Goal: Find specific page/section: Find specific page/section

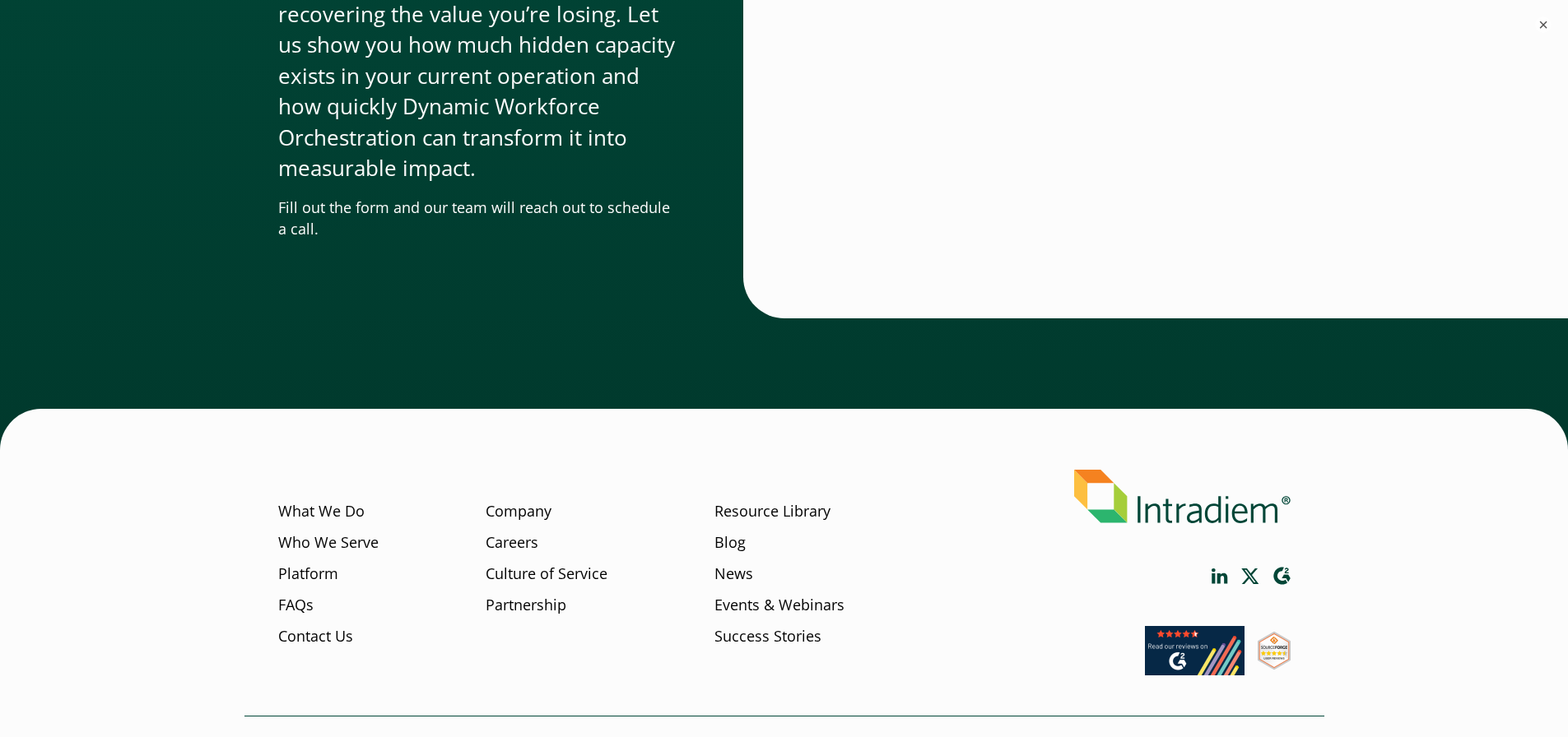
scroll to position [5055, 0]
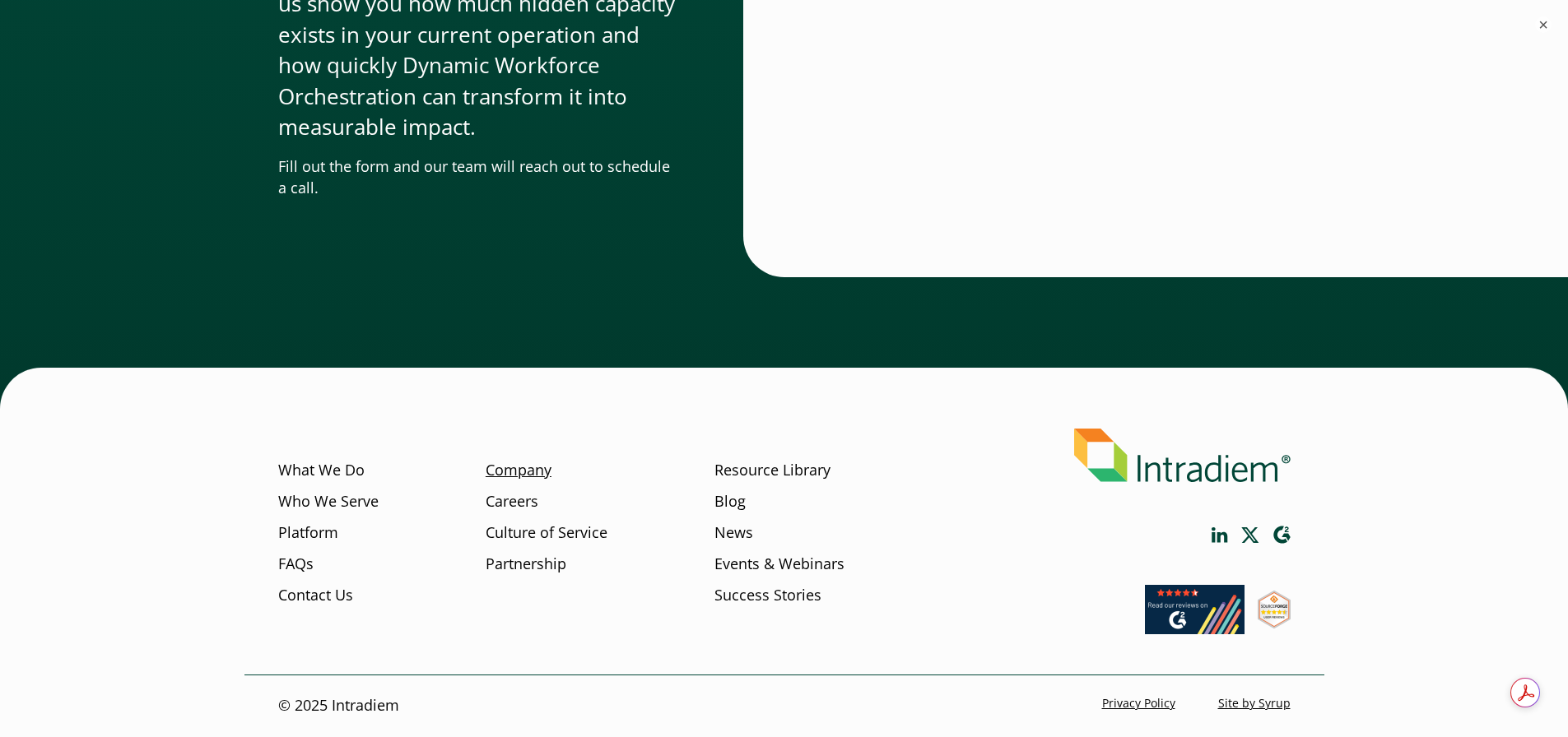
click at [519, 472] on link "Company" at bounding box center [518, 470] width 66 height 21
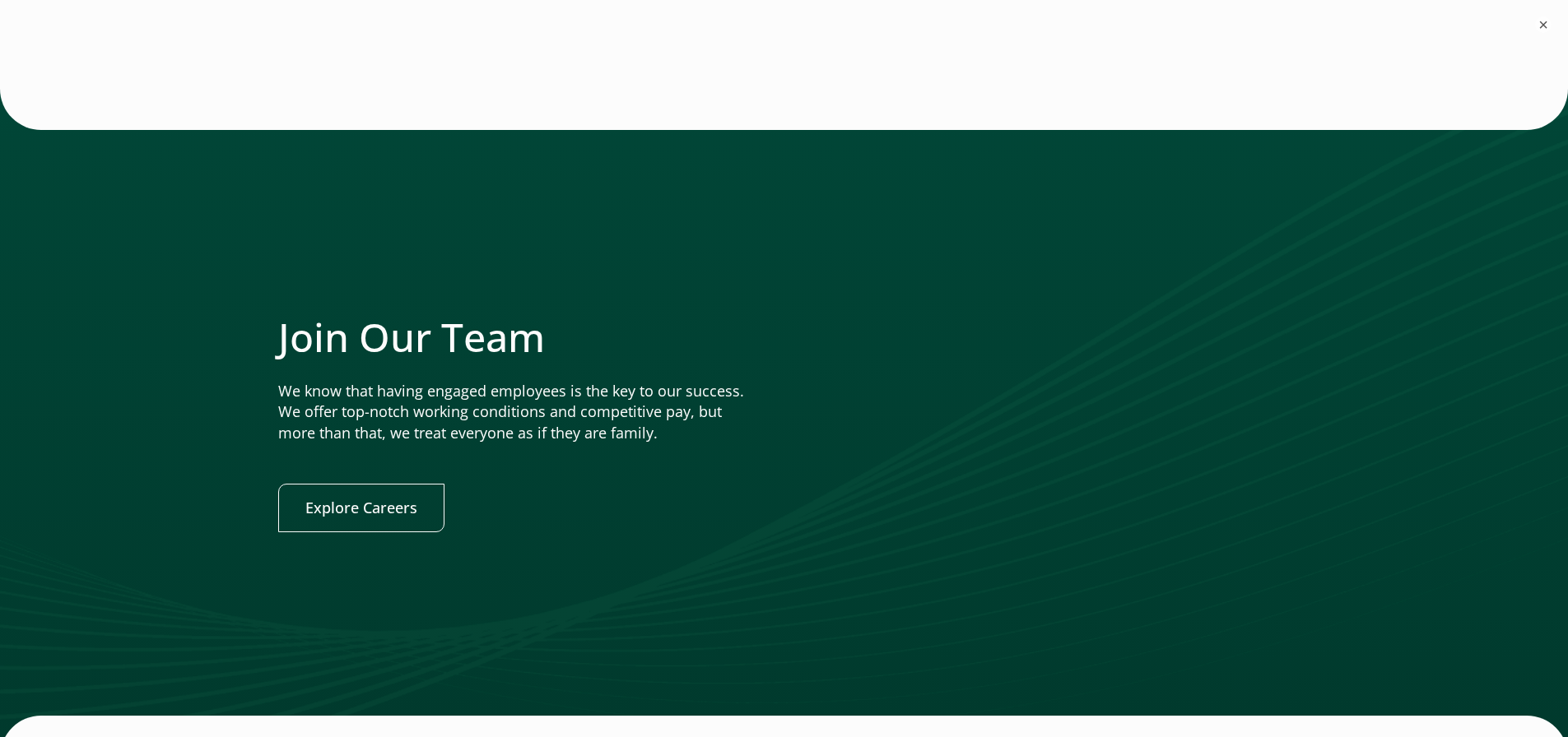
scroll to position [3337, 0]
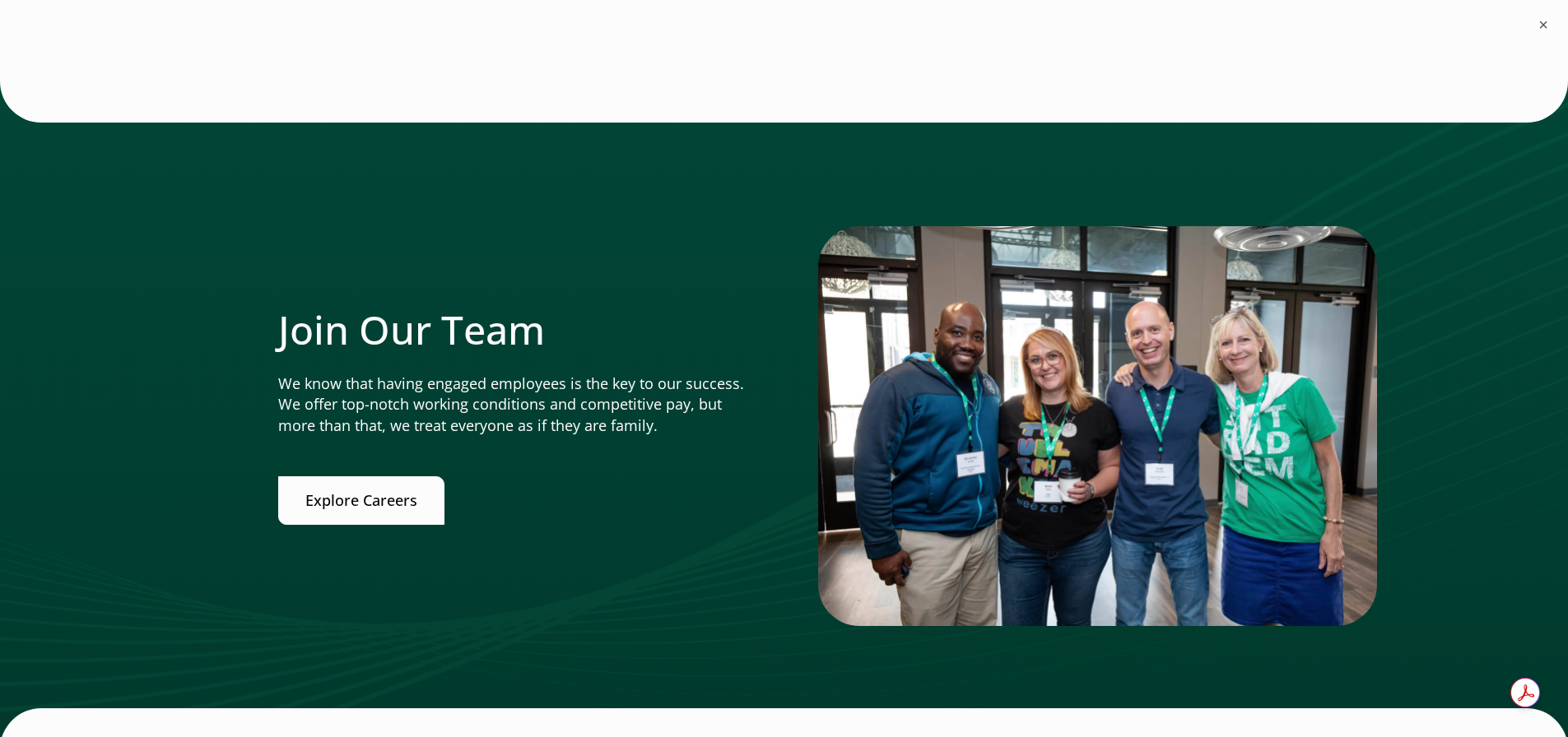
click at [399, 502] on link "Explore Careers" at bounding box center [361, 500] width 166 height 49
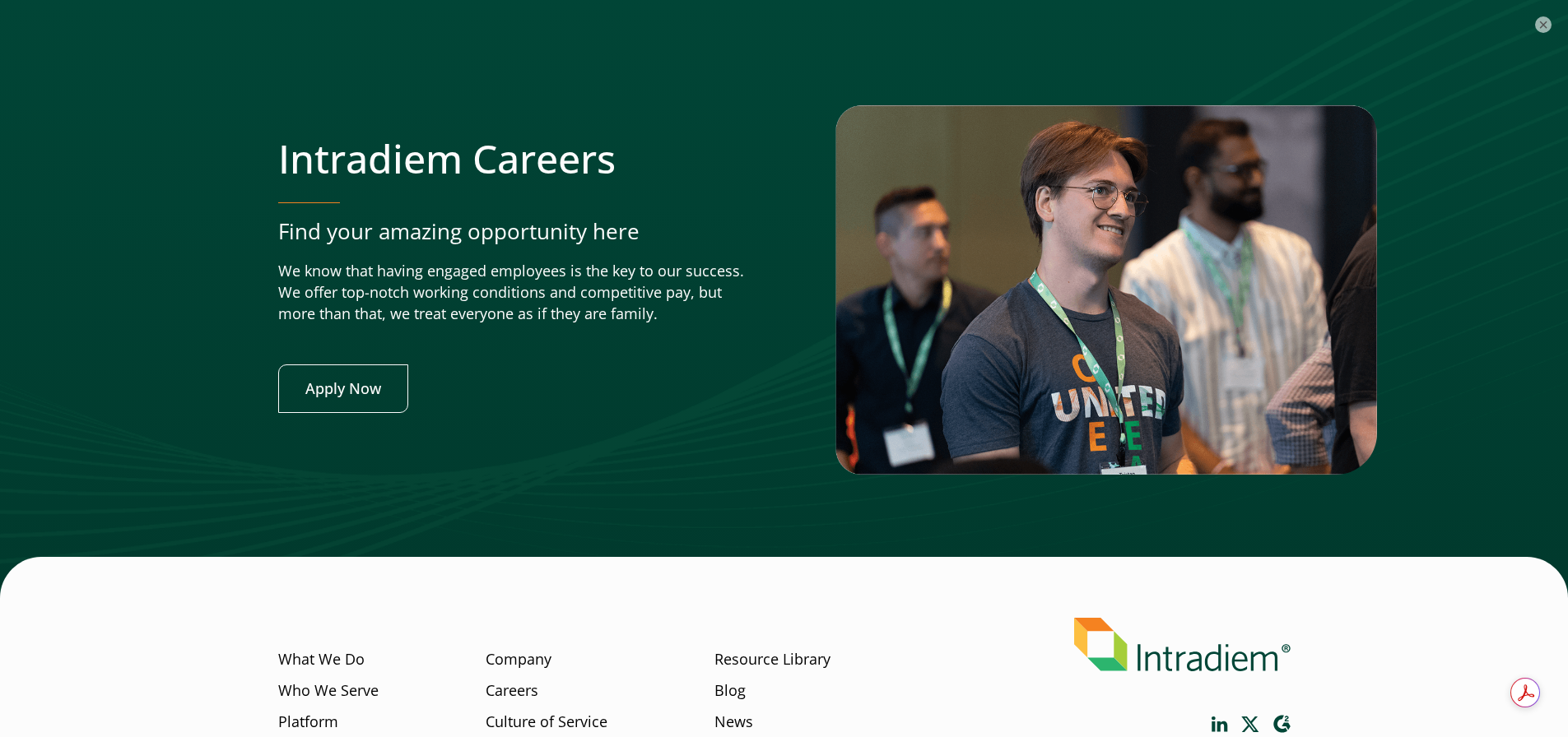
scroll to position [6415, 0]
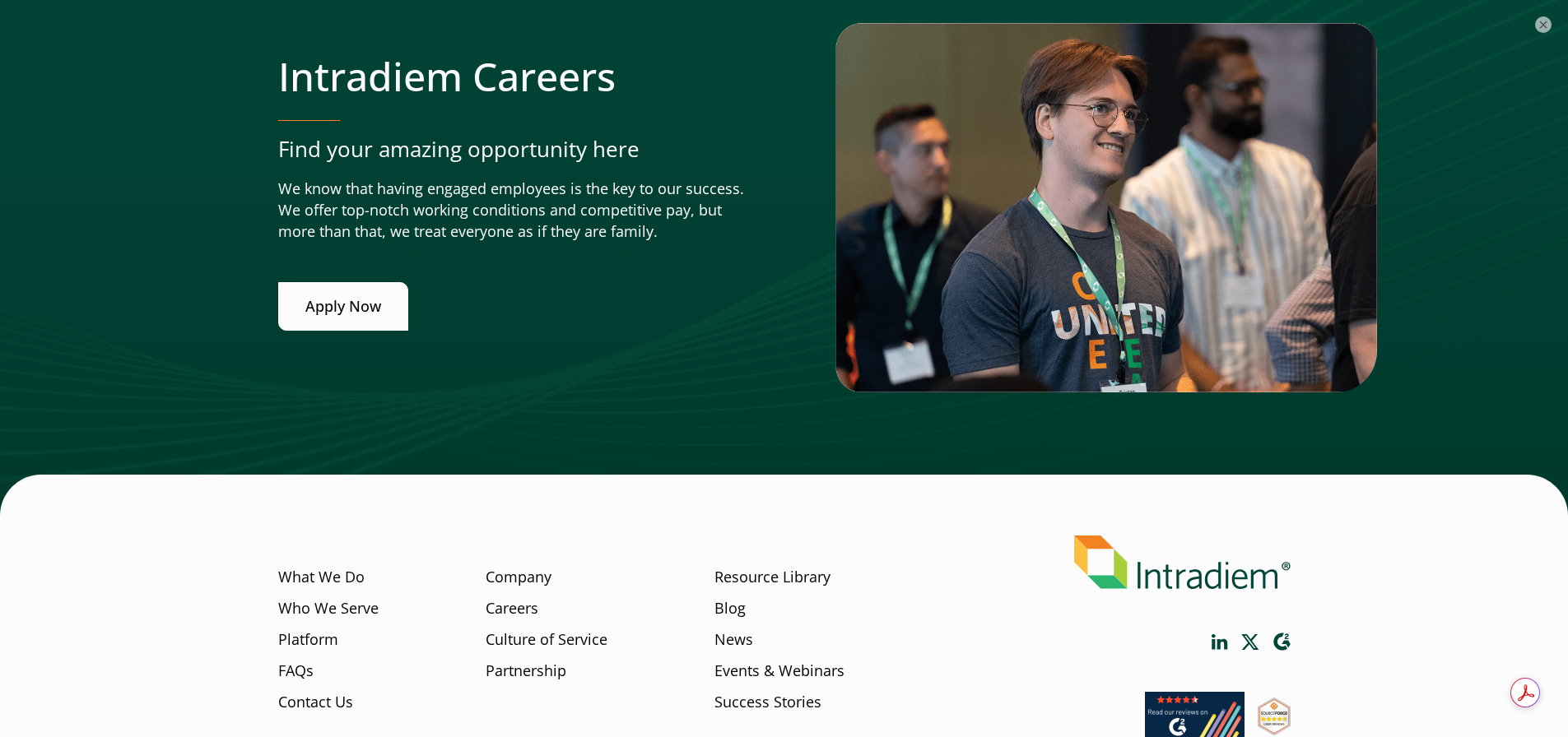
click at [353, 302] on link "Apply Now" at bounding box center [342, 306] width 130 height 49
